Goal: Information Seeking & Learning: Understand process/instructions

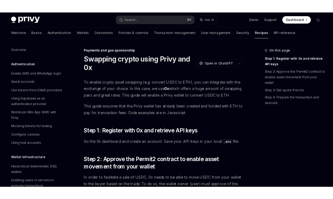
scroll to position [477, 0]
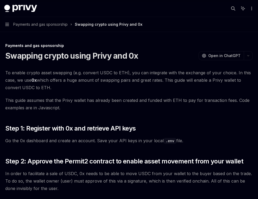
type textarea "*"
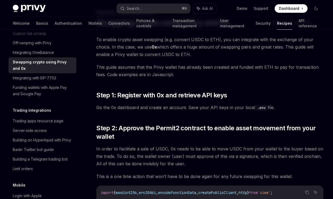
scroll to position [0, 0]
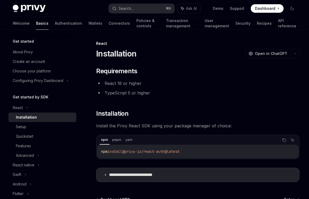
scroll to position [10, 0]
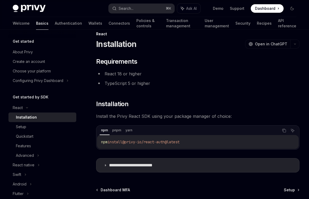
drag, startPoint x: 196, startPoint y: 142, endPoint x: 128, endPoint y: 144, distance: 68.1
click at [128, 144] on code "npm install @privy-io/react-auth@latest" at bounding box center [197, 141] width 193 height 6
copy span "@privy-io/react-auth@latest"
click at [127, 11] on div "Search..." at bounding box center [126, 8] width 15 height 6
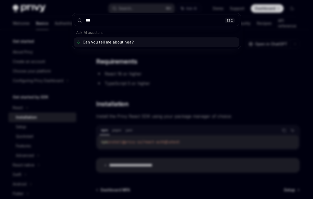
type input "****"
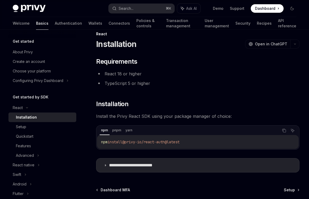
scroll to position [126, 0]
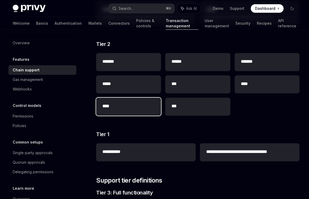
click at [133, 108] on h2 "****" at bounding box center [128, 106] width 52 height 6
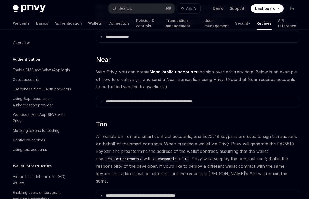
scroll to position [145, 0]
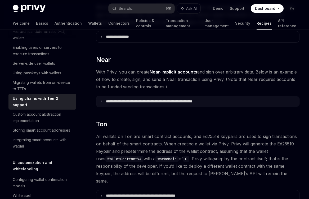
click at [160, 99] on p "**********" at bounding box center [165, 101] width 118 height 5
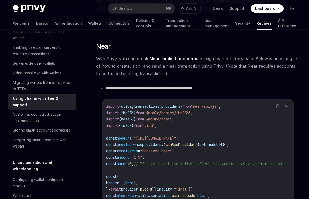
scroll to position [517, 0]
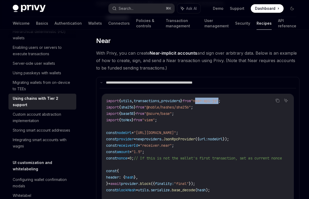
drag, startPoint x: 213, startPoint y: 87, endPoint x: 237, endPoint y: 86, distance: 24.1
click at [218, 98] on span ""near-api-js"" at bounding box center [205, 100] width 28 height 5
copy span "near-api-js"
drag, startPoint x: 160, startPoint y: 93, endPoint x: 189, endPoint y: 93, distance: 29.1
click at [189, 105] on span ""@noble/hashes/sha256"" at bounding box center [167, 107] width 47 height 5
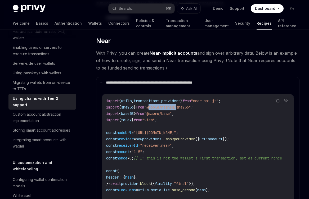
copy span "@noble/hashes"
click at [157, 111] on span ""@scure/base"" at bounding box center [158, 113] width 28 height 5
drag, startPoint x: 159, startPoint y: 99, endPoint x: 184, endPoint y: 100, distance: 24.7
click at [172, 111] on span ""@scure/base"" at bounding box center [158, 113] width 28 height 5
copy span "@scure/base"
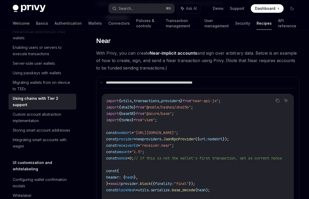
click at [155, 117] on span ""viem"" at bounding box center [148, 119] width 13 height 5
copy span "viem"
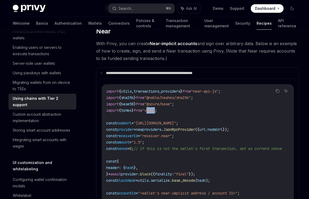
scroll to position [528, 0]
drag, startPoint x: 106, startPoint y: 109, endPoint x: 261, endPoint y: 115, distance: 155.0
copy code "const nodeUrl = "[URL][DOMAIN_NAME]" ; const provider = new providers . JsonRpc…"
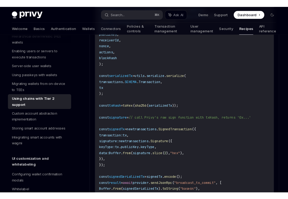
scroll to position [736, 0]
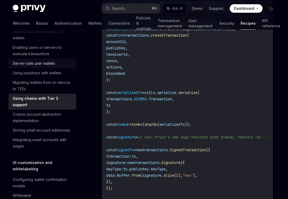
click at [34, 66] on div "Server-side user wallets" at bounding box center [34, 63] width 42 height 6
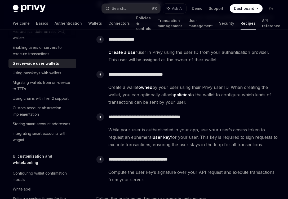
scroll to position [143, 0]
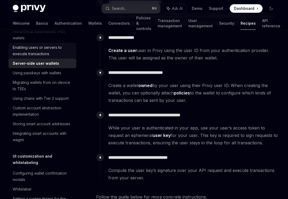
click at [47, 57] on div "Enabling users or servers to execute transactions" at bounding box center [43, 50] width 60 height 13
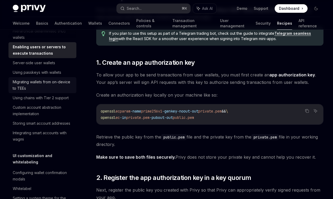
scroll to position [146, 0]
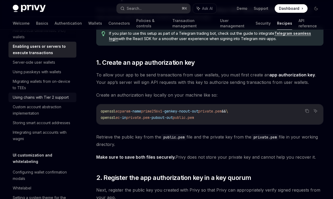
click at [47, 100] on div "Using chains with Tier 2 support" at bounding box center [41, 97] width 56 height 6
type textarea "*"
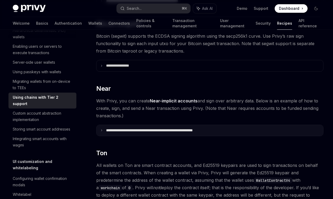
click at [159, 128] on p "**********" at bounding box center [165, 130] width 118 height 5
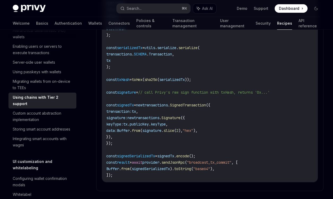
scroll to position [774, 0]
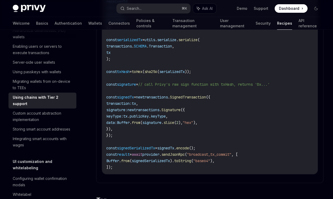
click at [190, 123] on code "import { utils , transactions , providers } from "near-api-js" ; import { sha25…" at bounding box center [209, 1] width 207 height 337
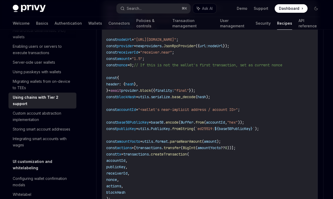
scroll to position [553, 0]
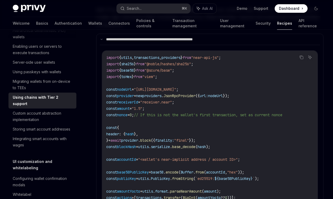
click at [106, 55] on span "import" at bounding box center [112, 57] width 13 height 5
drag, startPoint x: 255, startPoint y: 88, endPoint x: 100, endPoint y: 82, distance: 155.0
copy code "const nodeUrl = "[URL][DOMAIN_NAME]" ; const provider = new providers . JsonRpc…"
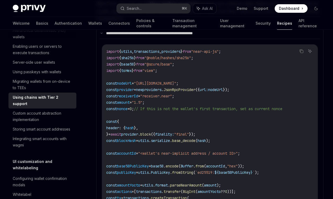
scroll to position [562, 0]
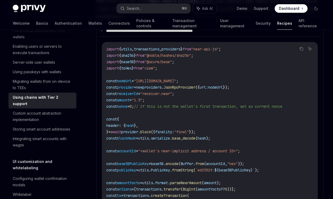
drag, startPoint x: 107, startPoint y: 112, endPoint x: 226, endPoint y: 125, distance: 119.1
copy code "const { header : { hash }, } = await provider . block ({ finality: "final" });"
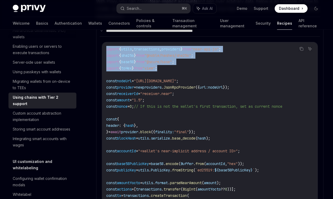
drag, startPoint x: 177, startPoint y: 62, endPoint x: 101, endPoint y: 42, distance: 78.7
copy code "import { utils , transactions , providers } from "near-api-js" ; import { sha25…"
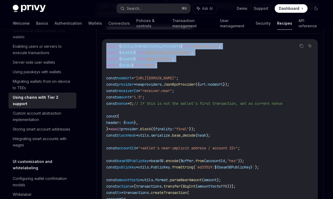
scroll to position [565, 0]
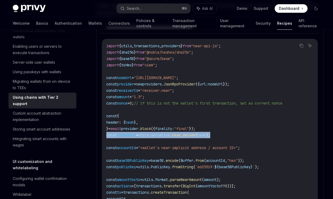
drag, startPoint x: 106, startPoint y: 128, endPoint x: 225, endPoint y: 128, distance: 119.4
copy span "const blockHash = utils . serialize . base_decode ( hash );"
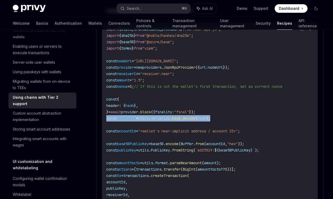
scroll to position [582, 0]
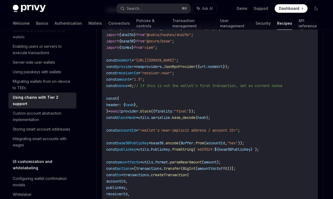
click at [189, 109] on span ""final"" at bounding box center [181, 111] width 15 height 5
click at [196, 128] on span ""<wallet's near-implicit address / account ID>"" at bounding box center [188, 130] width 100 height 5
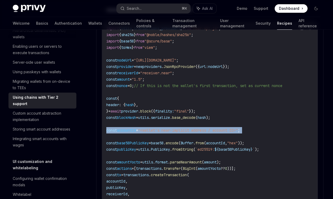
click at [196, 128] on span ""<wallet's near-implicit address / account ID>"" at bounding box center [188, 130] width 100 height 5
click at [195, 128] on span ""<wallet's near-implicit address / account ID>"" at bounding box center [188, 130] width 100 height 5
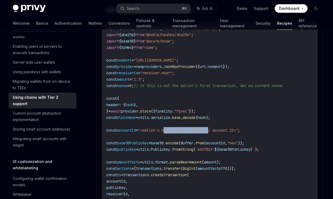
drag, startPoint x: 217, startPoint y: 124, endPoint x: 171, endPoint y: 123, distance: 46.9
click at [171, 128] on span ""<wallet's near-implicit address / account ID>"" at bounding box center [188, 130] width 100 height 5
click at [163, 140] on span "base58" at bounding box center [157, 142] width 13 height 5
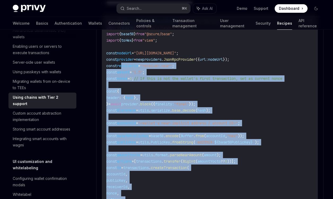
scroll to position [551, 0]
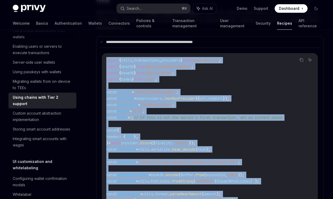
drag, startPoint x: 123, startPoint y: 168, endPoint x: 104, endPoint y: 50, distance: 119.0
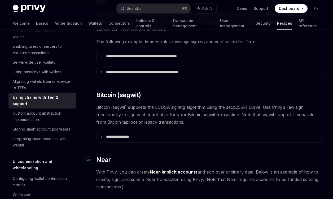
click at [100, 155] on span "Near" at bounding box center [103, 159] width 15 height 8
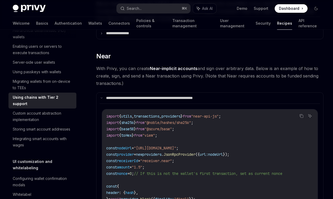
scroll to position [499, 0]
